Goal: Task Accomplishment & Management: Manage account settings

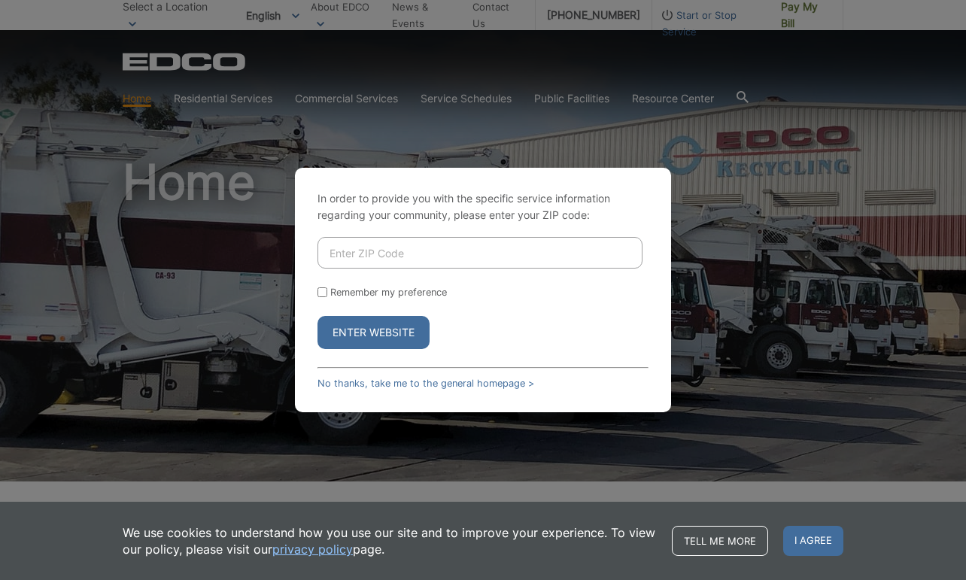
click at [401, 250] on input "Enter ZIP Code" at bounding box center [479, 253] width 325 height 32
type input "92081"
click at [333, 295] on label "Remember my preference" at bounding box center [388, 292] width 117 height 11
click at [327, 295] on input "Remember my preference" at bounding box center [322, 292] width 10 height 10
checkbox input "true"
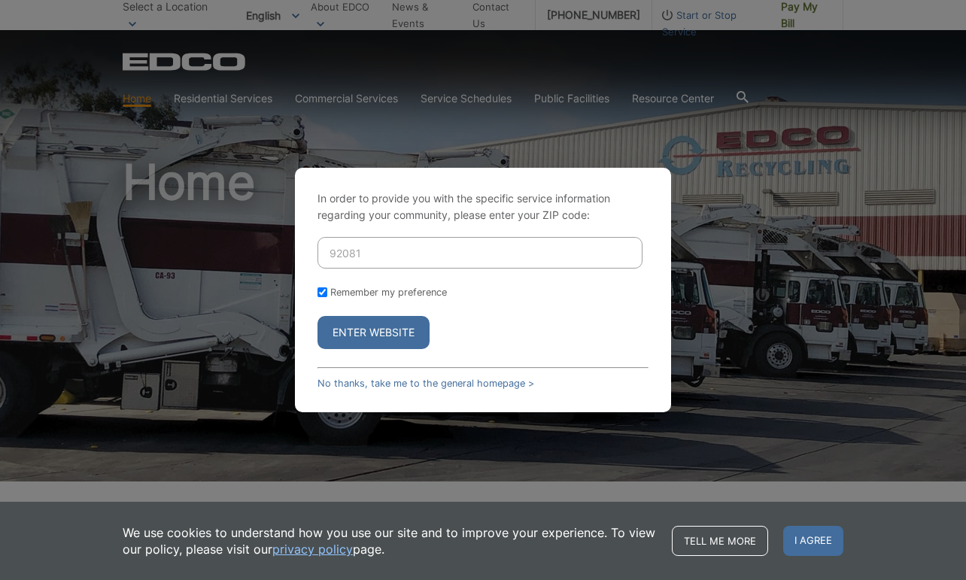
checkbox input "true"
click at [363, 336] on button "Enter Website" at bounding box center [373, 332] width 112 height 33
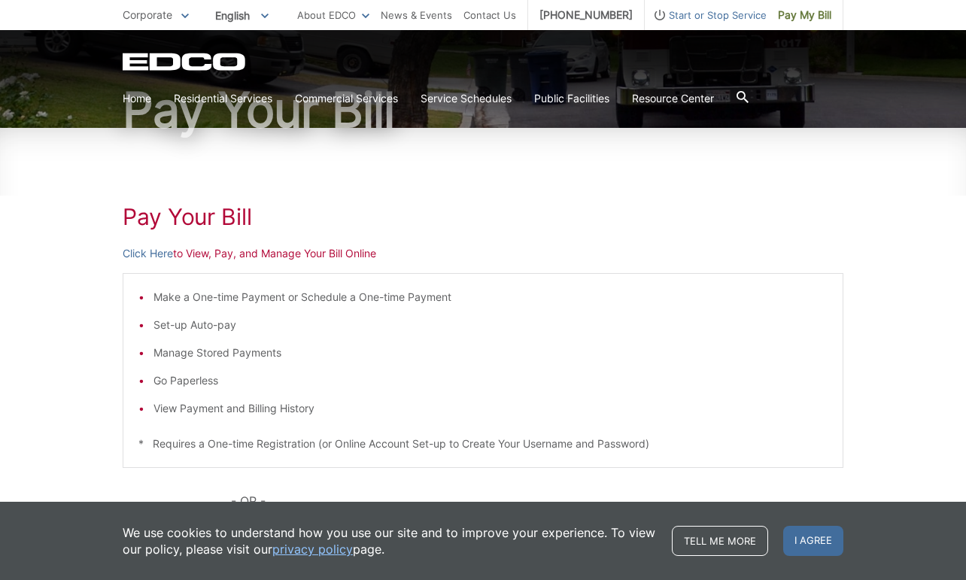
scroll to position [134, 0]
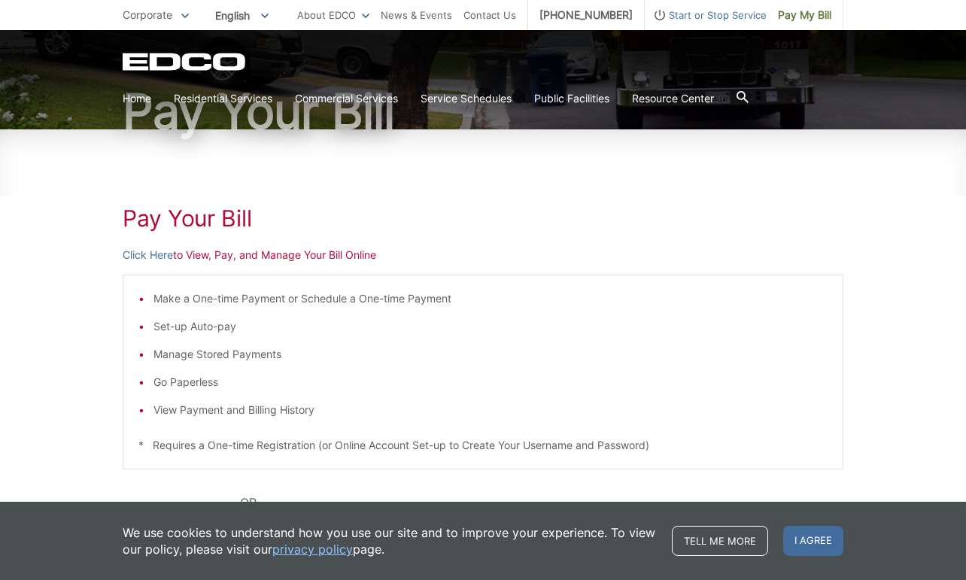
click at [314, 254] on p "Click Here to View, Pay, and Manage Your Bill Online" at bounding box center [483, 255] width 721 height 17
click at [160, 255] on link "Click Here" at bounding box center [148, 255] width 50 height 17
